Goal: Find specific page/section

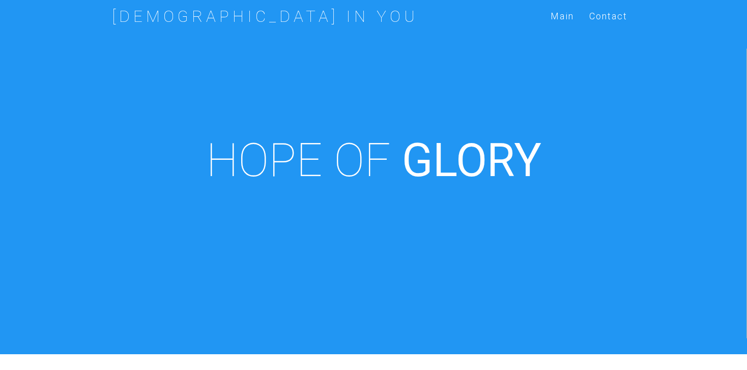
scroll to position [354, 0]
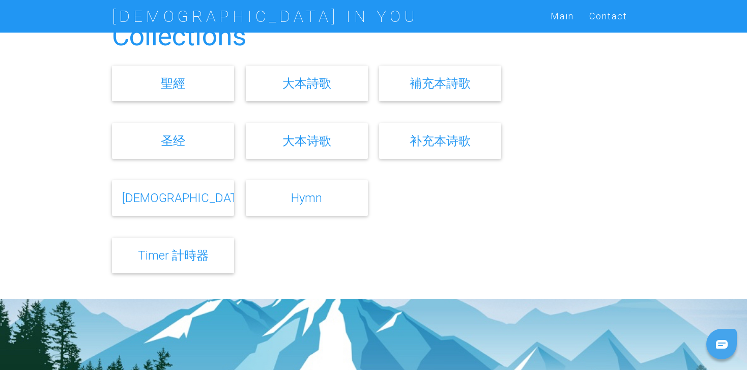
click at [448, 144] on link "补充本诗歌" at bounding box center [439, 140] width 61 height 15
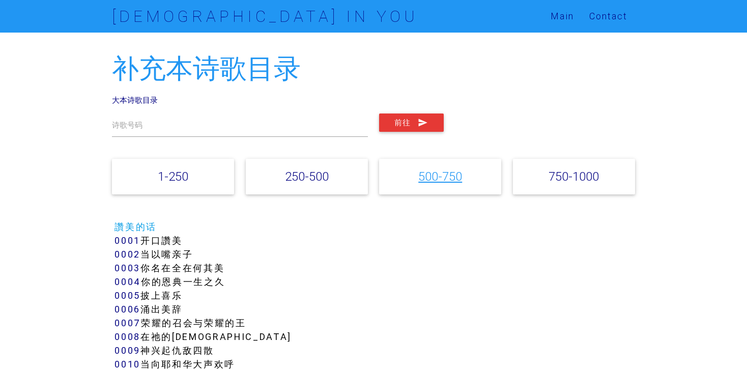
click at [430, 179] on link "500-750" at bounding box center [440, 176] width 44 height 15
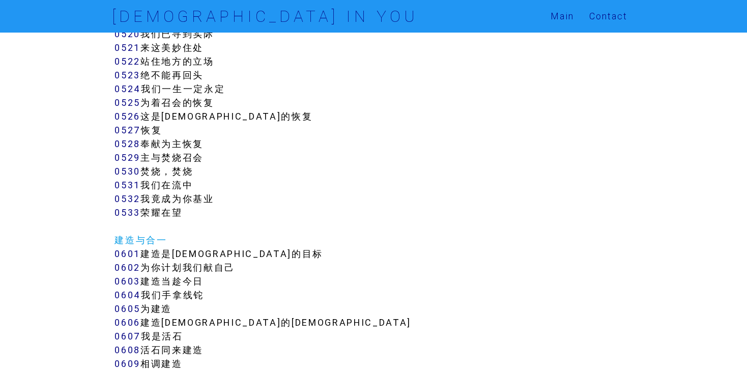
scroll to position [2801, 0]
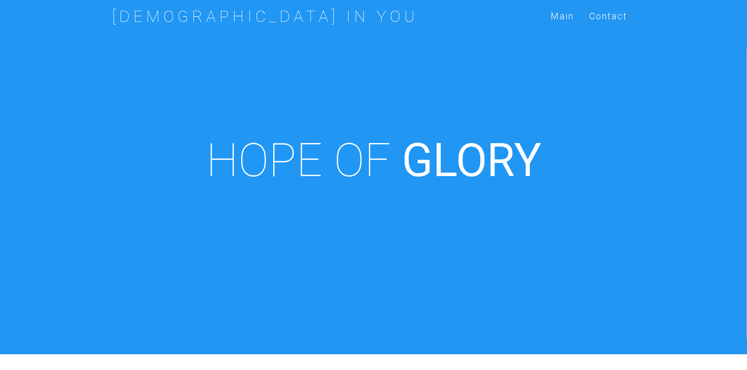
scroll to position [354, 0]
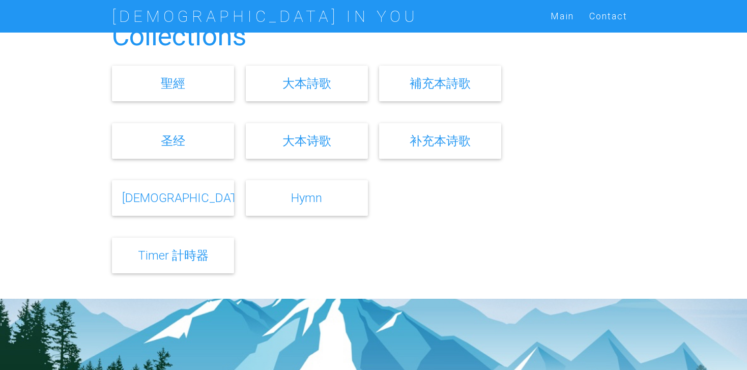
click at [323, 144] on link "大本诗歌" at bounding box center [306, 140] width 49 height 15
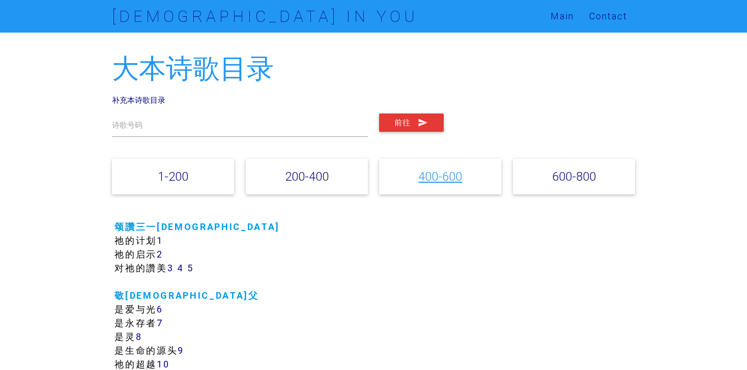
click at [433, 177] on link "400-600" at bounding box center [440, 176] width 44 height 15
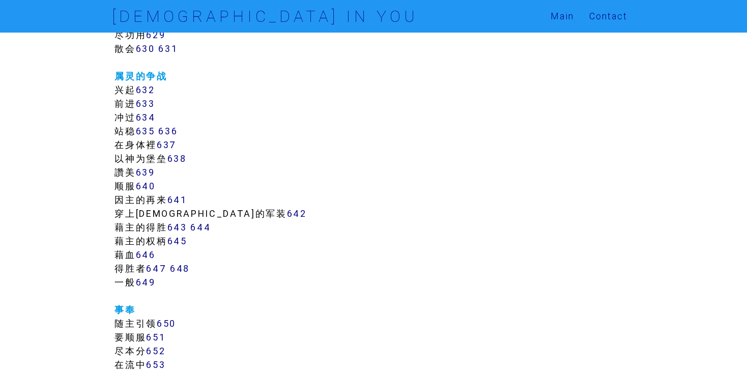
scroll to position [4325, 0]
click at [157, 268] on link "647" at bounding box center [156, 268] width 20 height 12
